Goal: Information Seeking & Learning: Learn about a topic

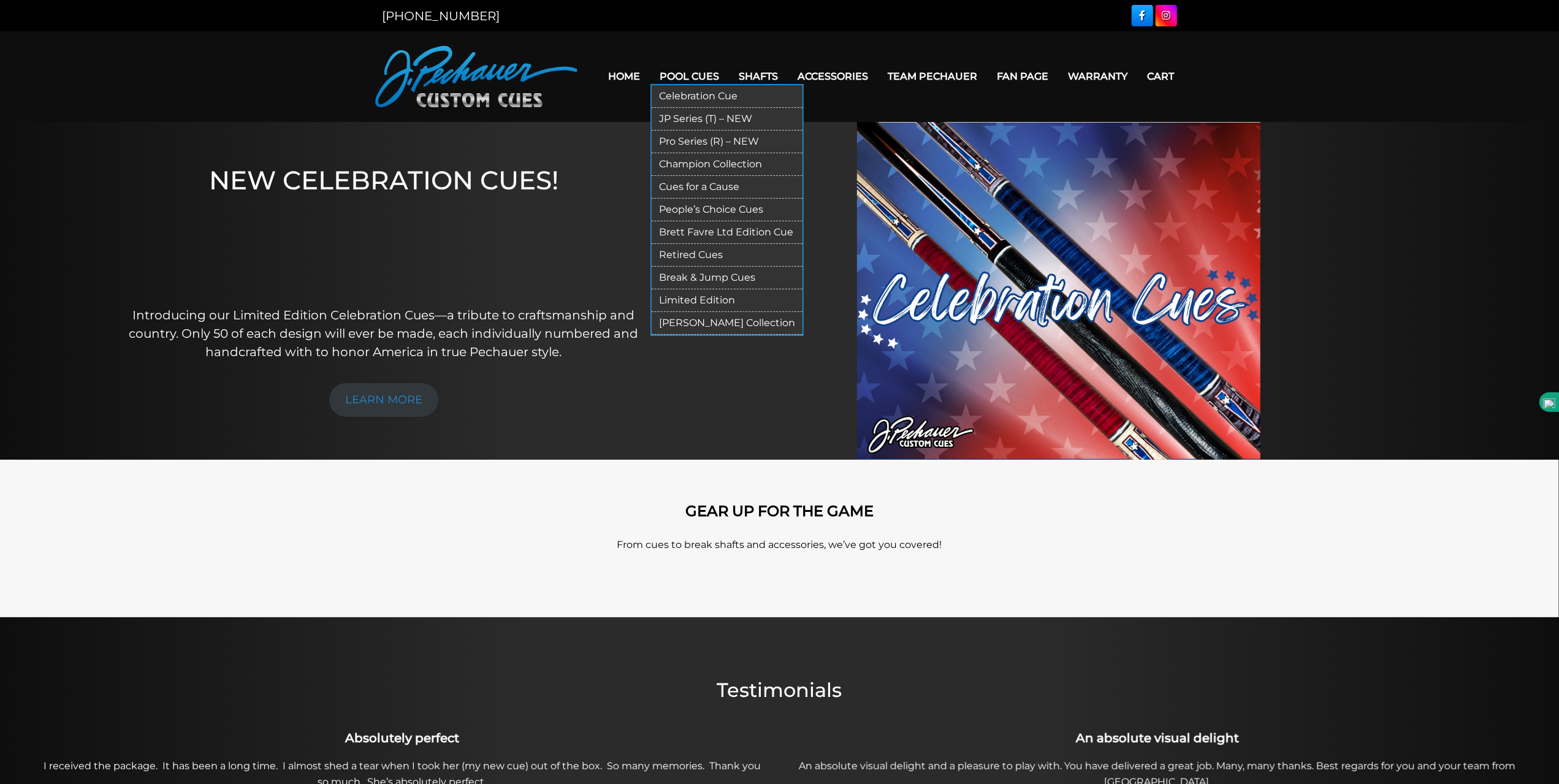
click at [686, 73] on link "Pool Cues" at bounding box center [690, 77] width 79 height 31
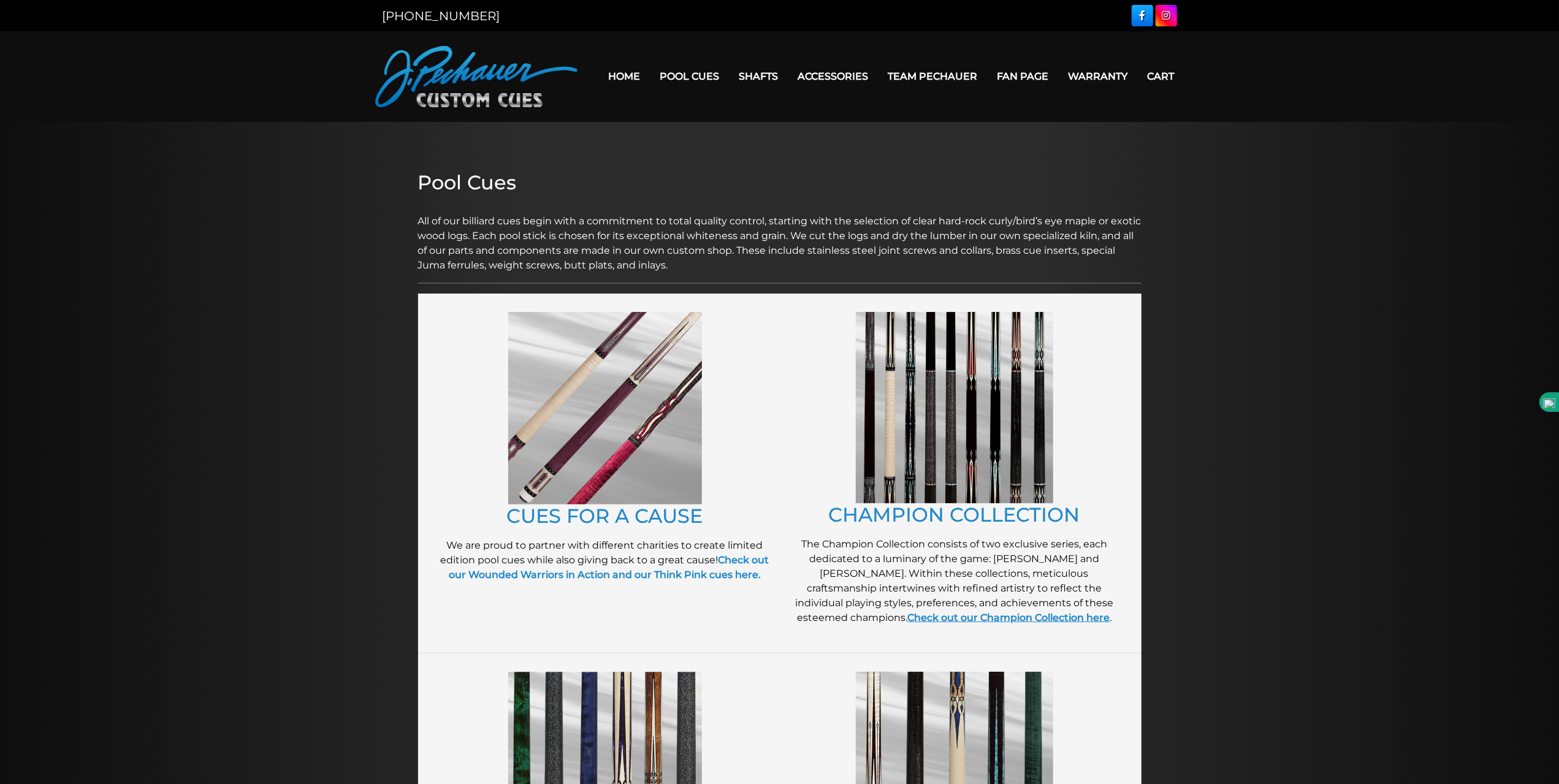
click at [998, 621] on link "Check out our Champion Collection here" at bounding box center [1008, 617] width 203 height 12
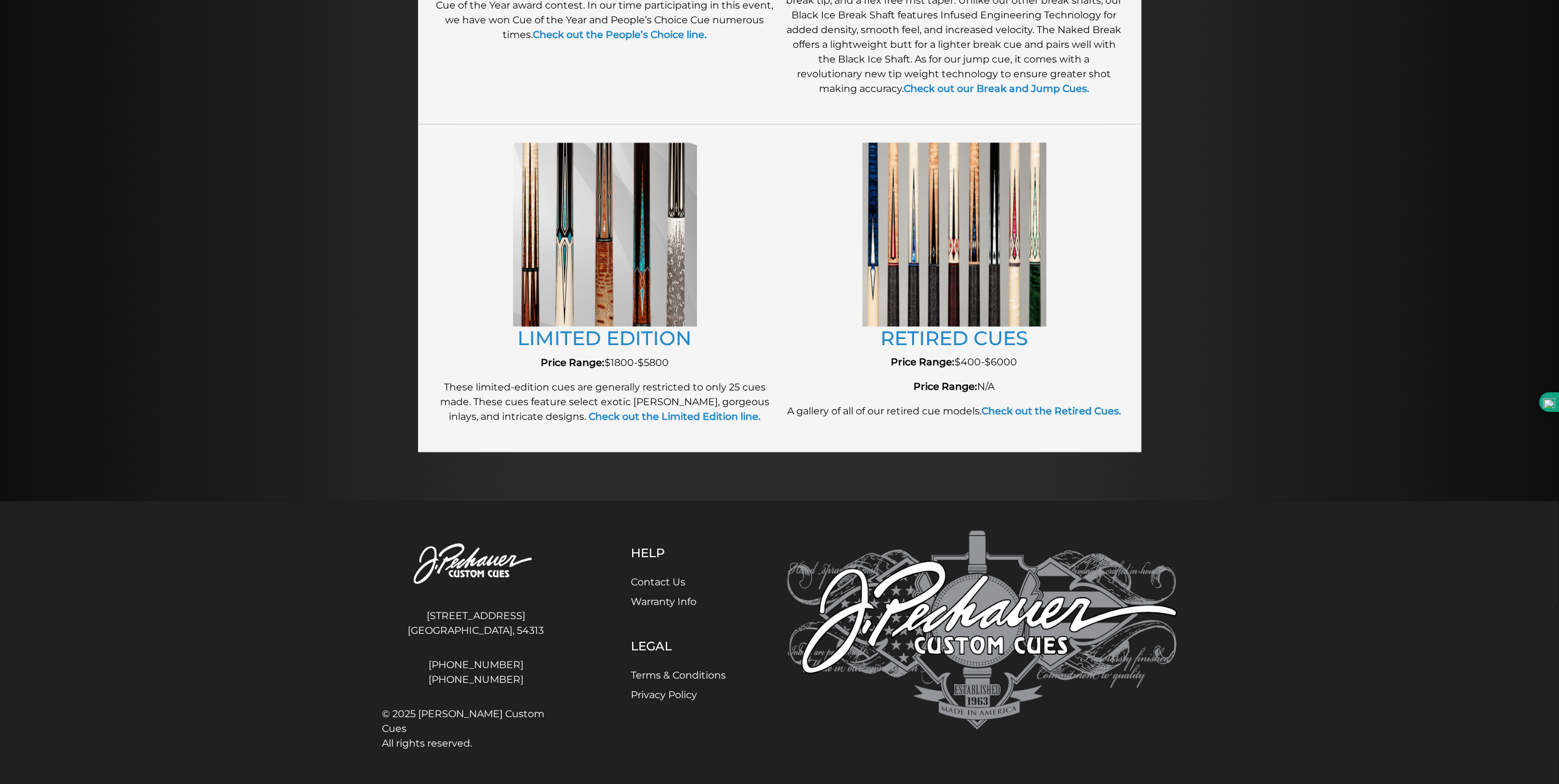
scroll to position [1267, 0]
click at [698, 416] on strong "Check out the Limited Edition line." at bounding box center [675, 416] width 172 height 12
click at [981, 416] on strong "Check out the Retired Cues." at bounding box center [1051, 410] width 140 height 12
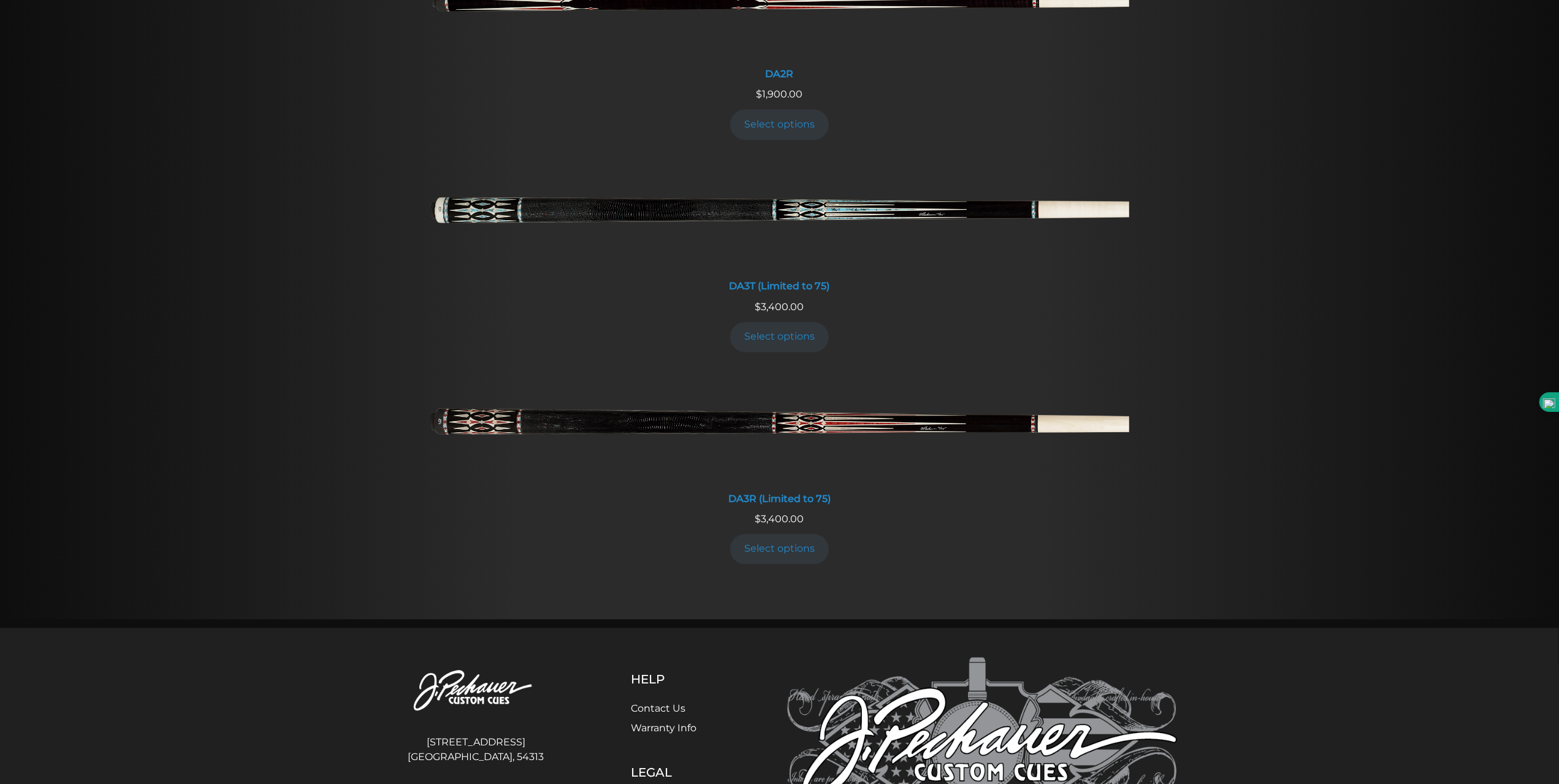
scroll to position [2574, 0]
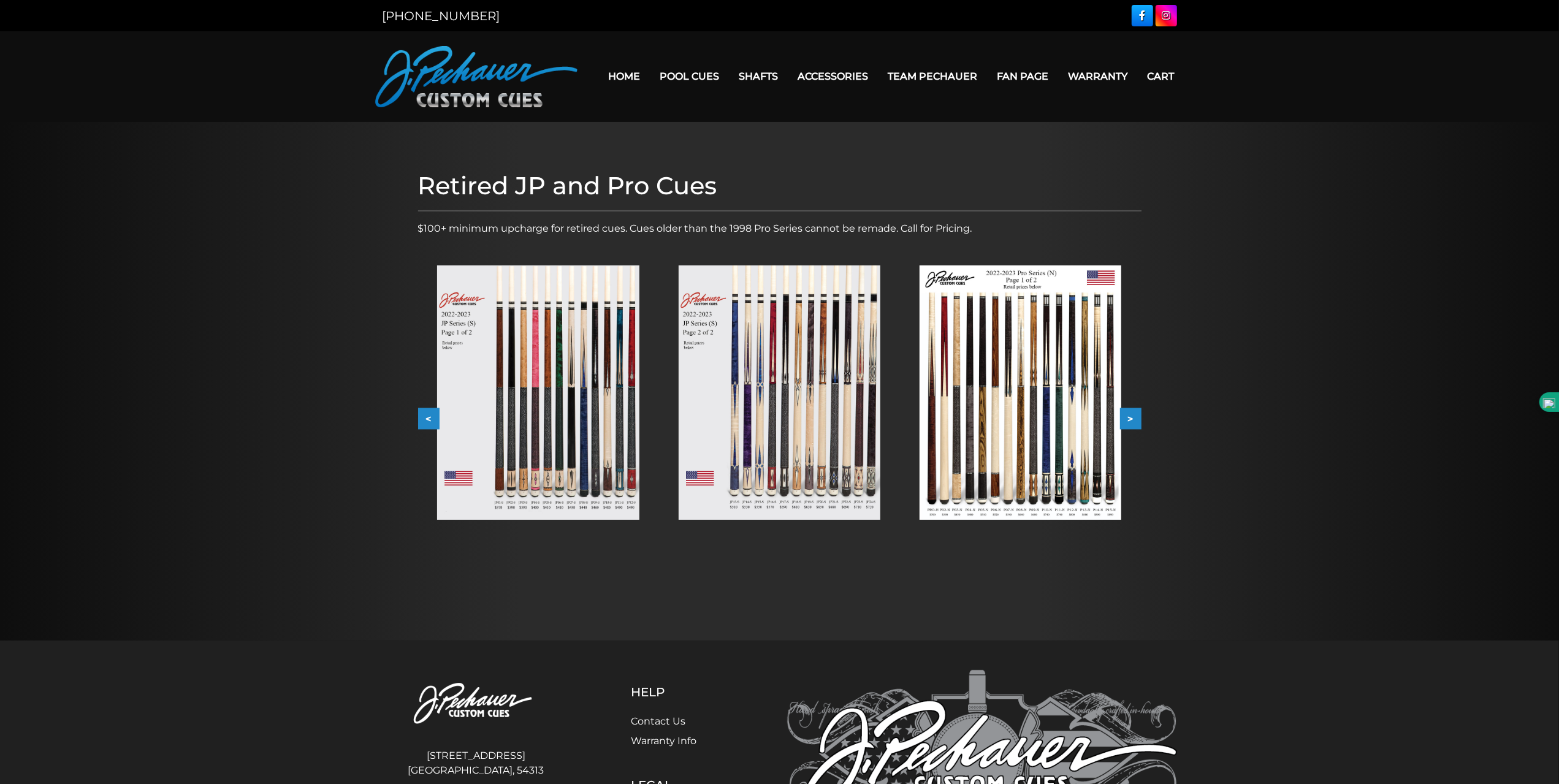
click at [1134, 418] on button ">" at bounding box center [1131, 419] width 22 height 22
